Goal: Find specific page/section: Find specific page/section

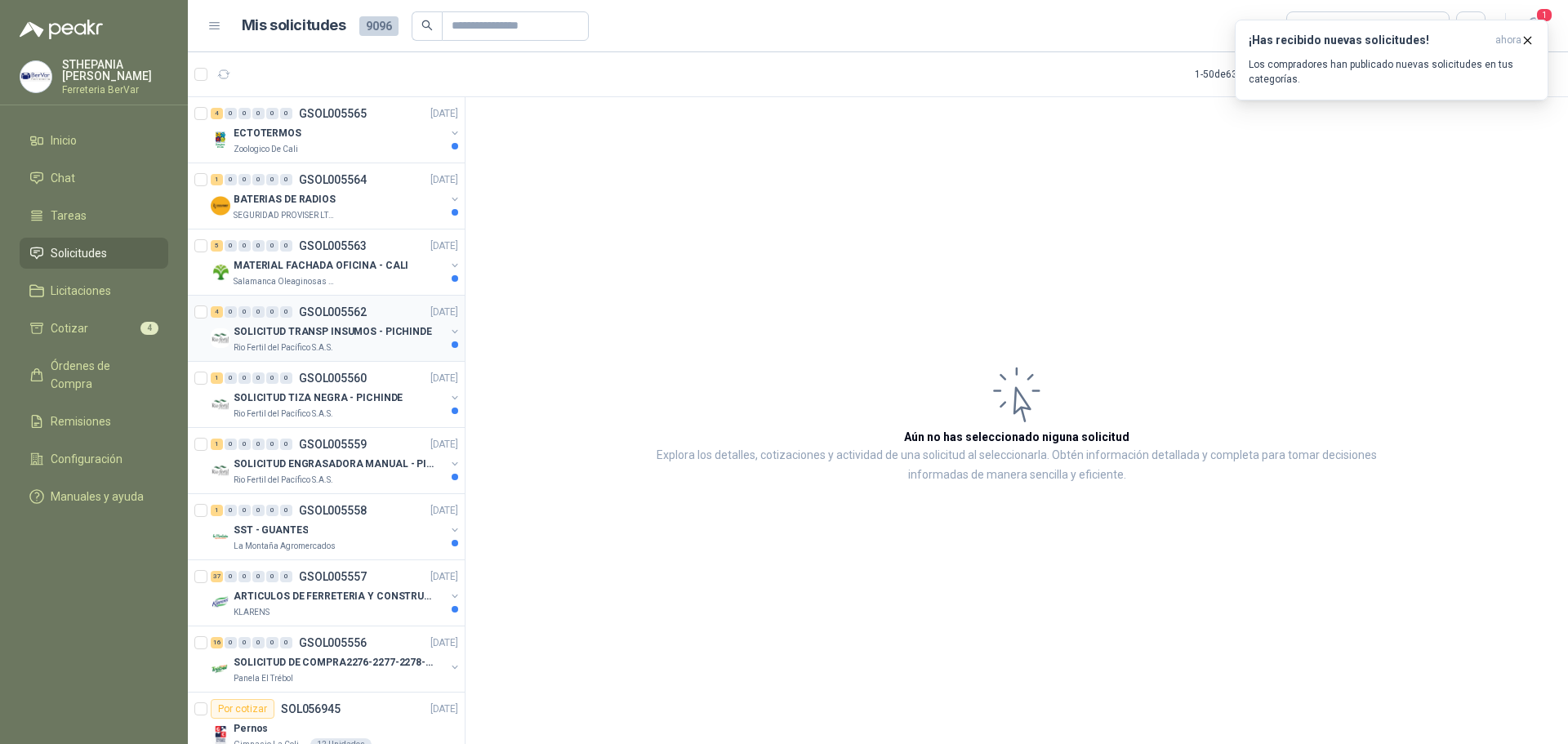
drag, startPoint x: 0, startPoint y: 0, endPoint x: 356, endPoint y: 338, distance: 490.9
click at [356, 338] on p "SOLICITUD TRANSP INSUMOS - PICHINDE" at bounding box center [333, 332] width 198 height 16
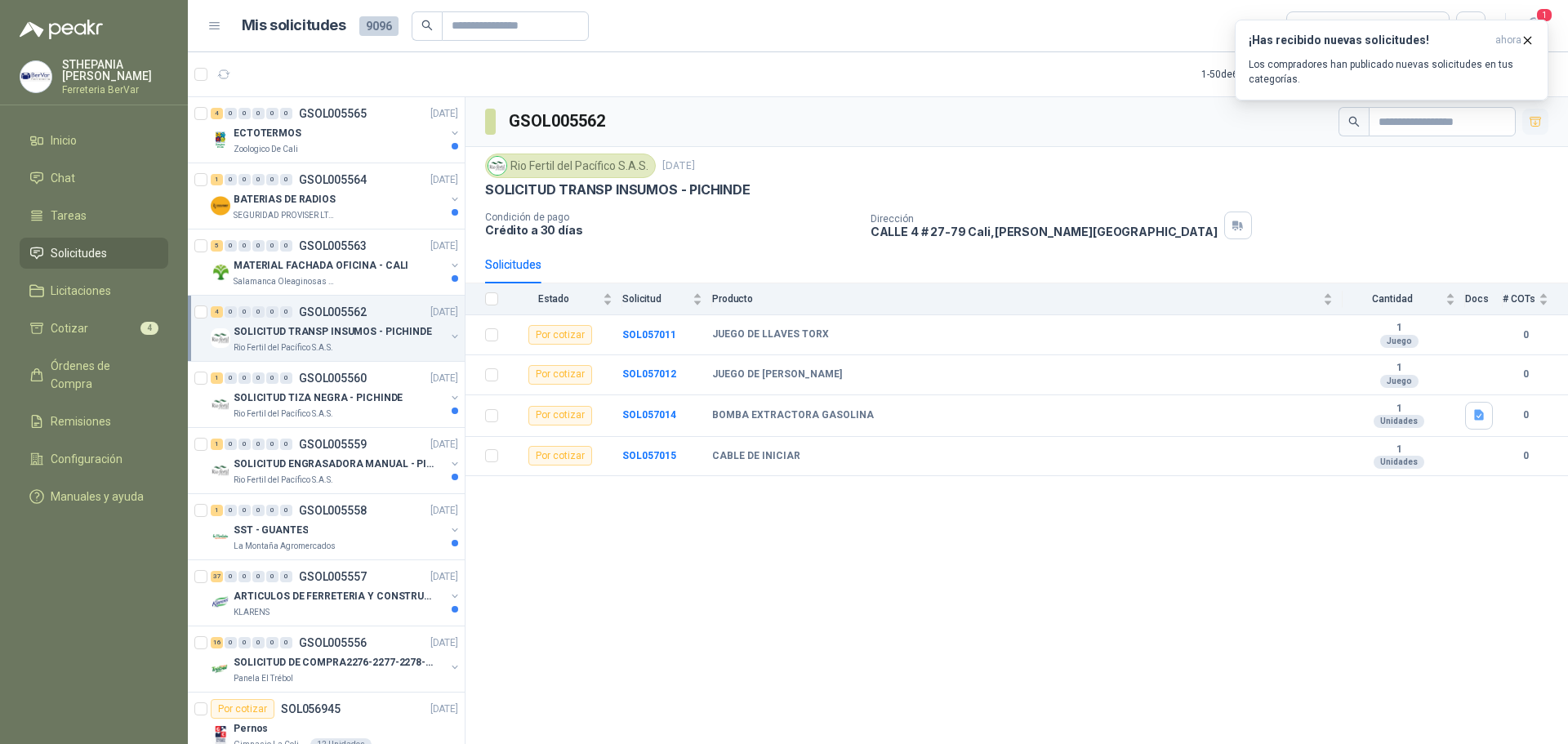
click at [1535, 120] on icon "button" at bounding box center [1536, 121] width 12 height 9
click at [282, 264] on p "MATERIAL FACHADA OFICINA - CALI" at bounding box center [321, 266] width 175 height 16
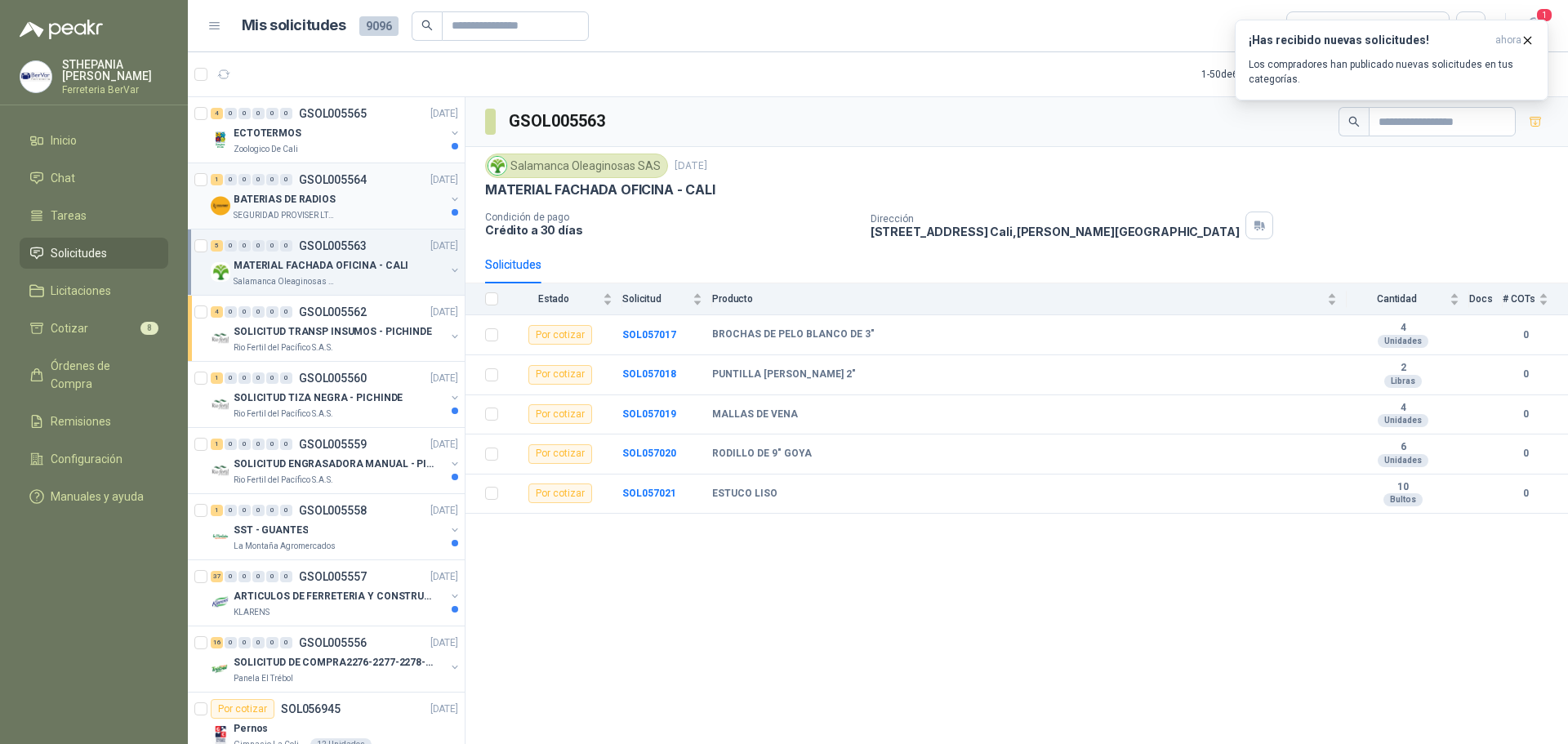
click at [332, 186] on div "1 0 0 0 0 0 GSOL005564 [DATE]" at bounding box center [337, 180] width 251 height 19
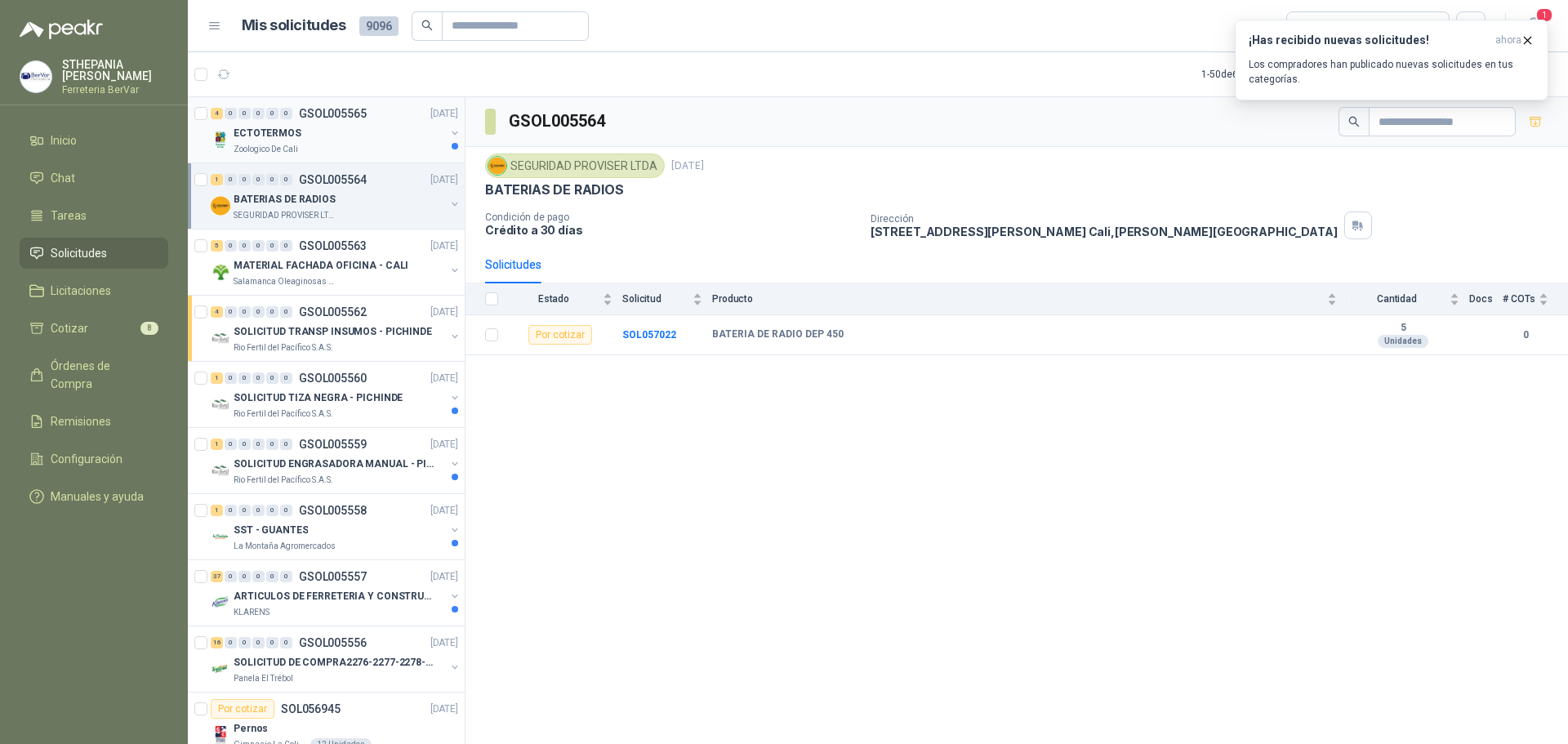
click at [356, 133] on div "ECTOTERMOS" at bounding box center [339, 133] width 212 height 19
